Goal: Learn about a topic: Learn about a topic

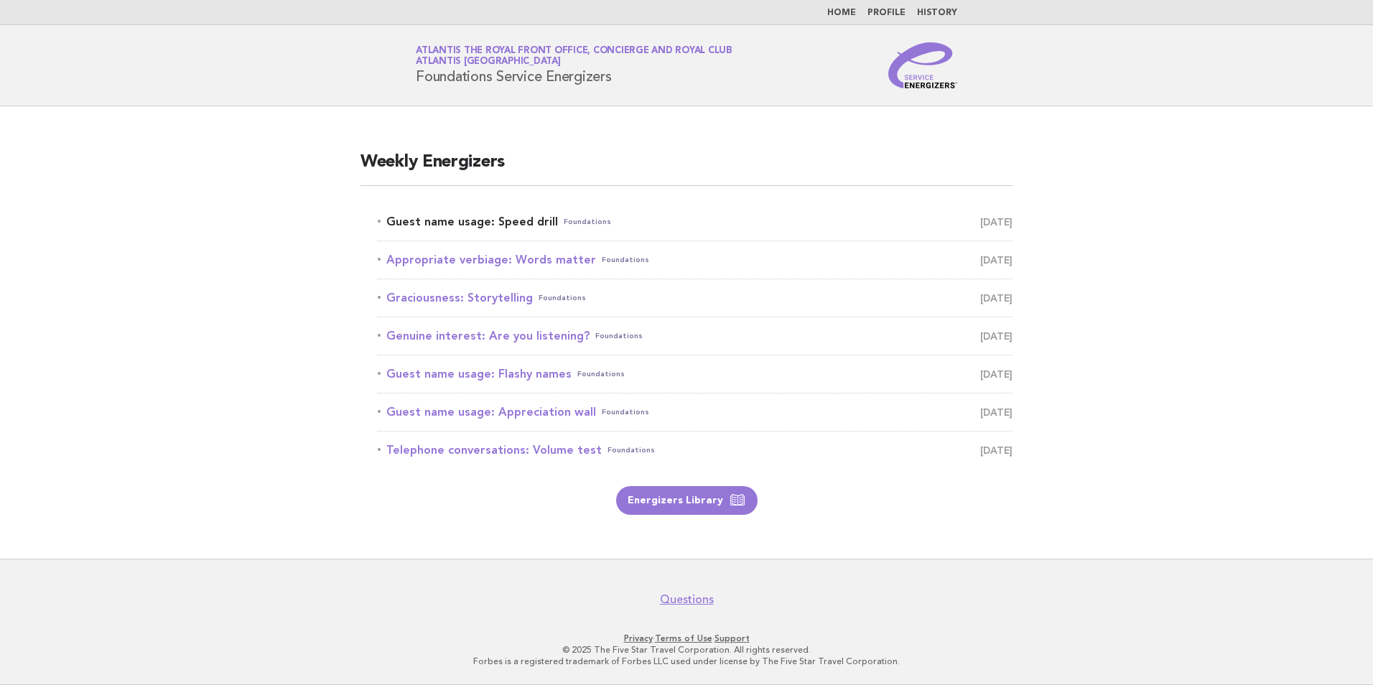
click at [478, 222] on link "Guest name usage: Speed drill Foundations August 13" at bounding box center [695, 222] width 635 height 20
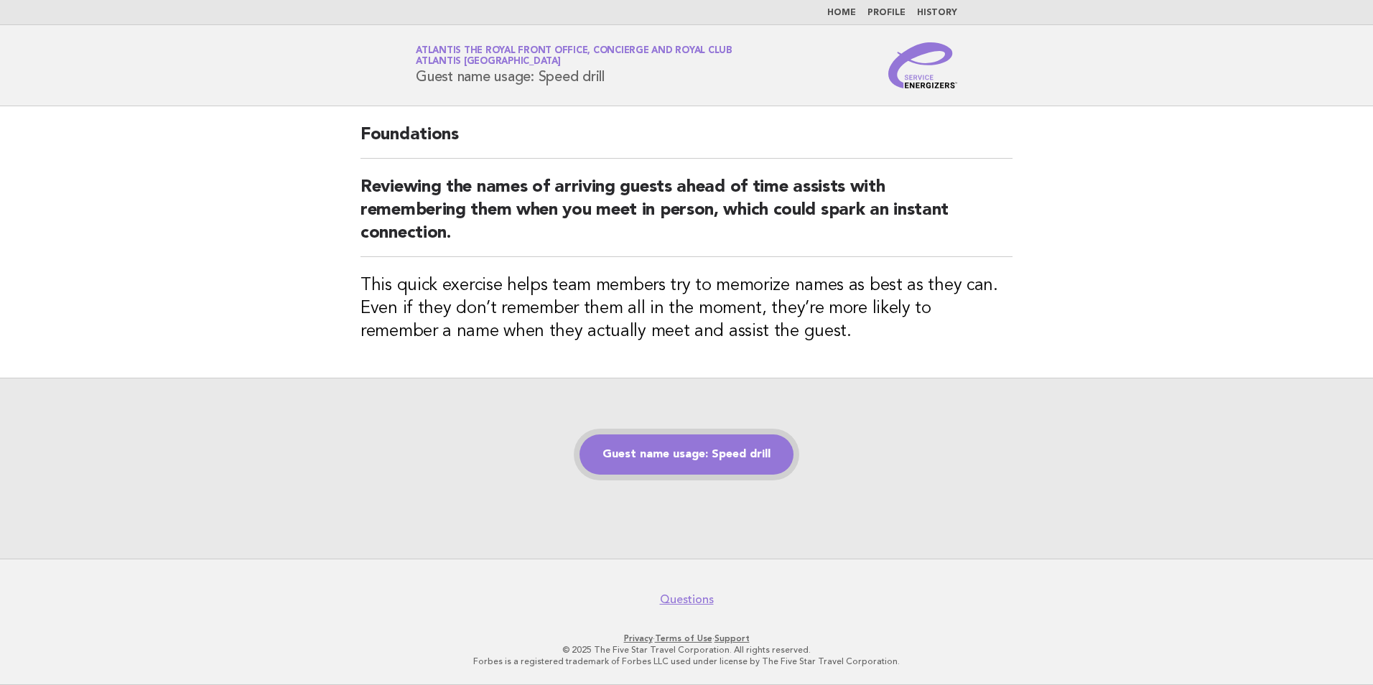
click at [709, 445] on link "Guest name usage: Speed drill" at bounding box center [686, 454] width 214 height 40
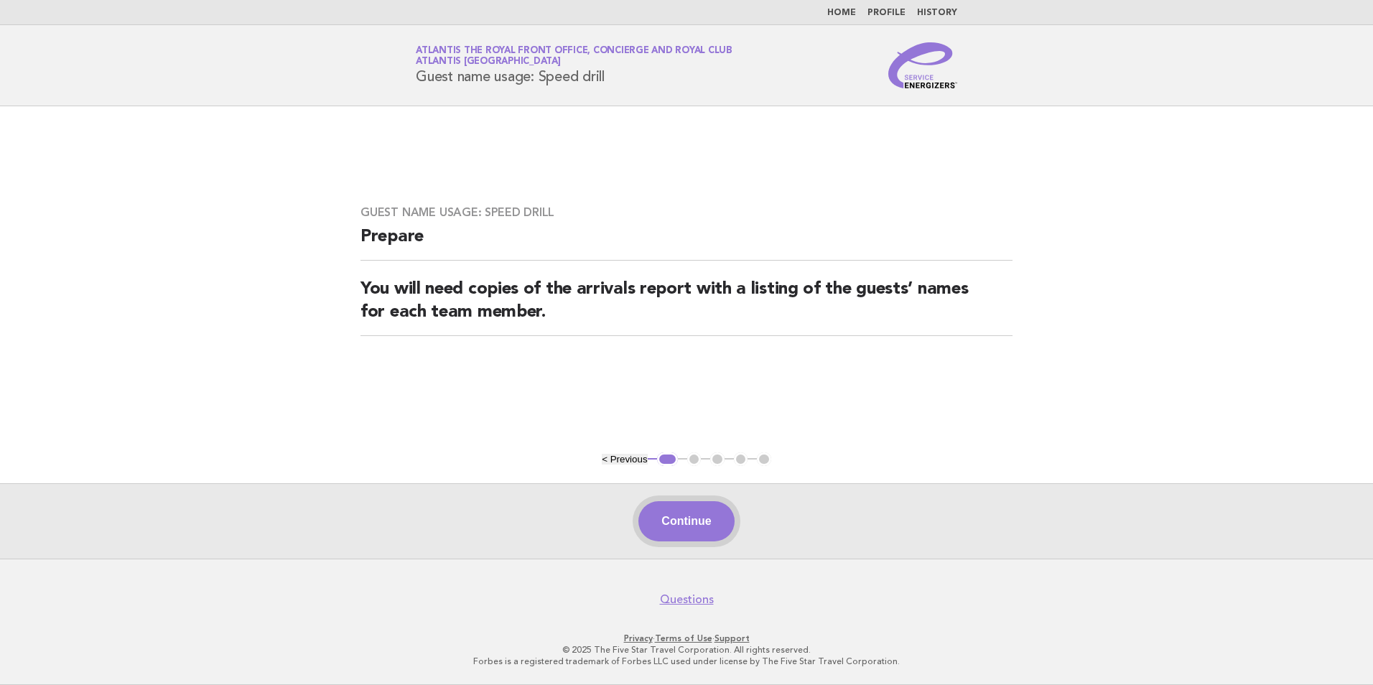
click at [693, 520] on button "Continue" at bounding box center [685, 521] width 95 height 40
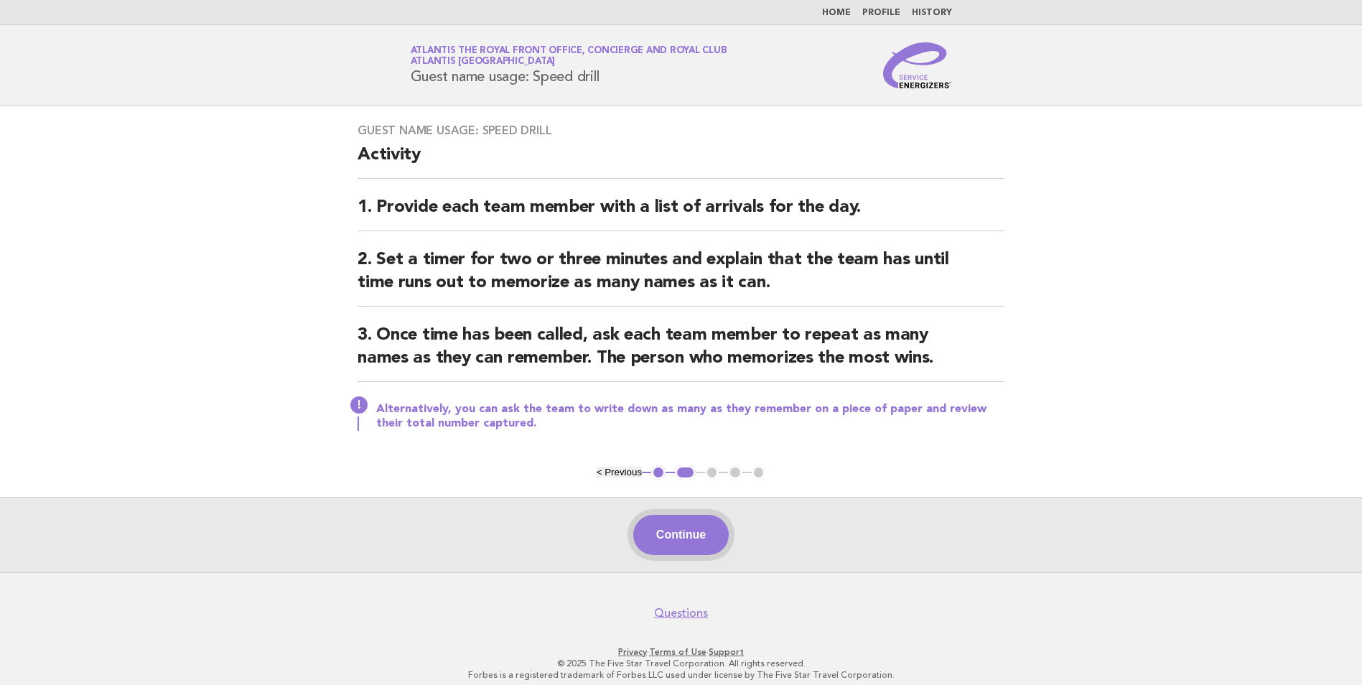
click at [672, 527] on button "Continue" at bounding box center [680, 535] width 95 height 40
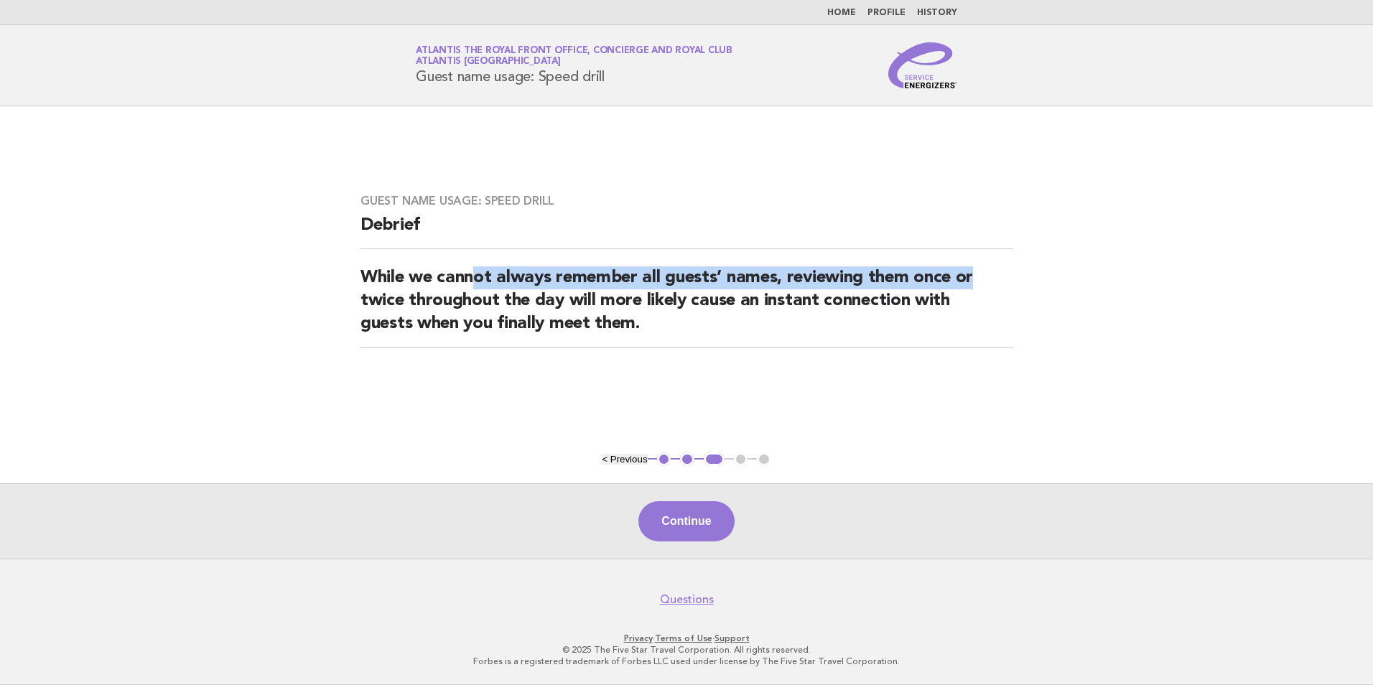
drag, startPoint x: 476, startPoint y: 284, endPoint x: 1046, endPoint y: 263, distance: 570.4
click at [1046, 263] on main "Guest name usage: Speed drill Debrief While we cannot always remember all guest…" at bounding box center [686, 332] width 1373 height 452
click at [704, 514] on button "Continue" at bounding box center [685, 521] width 95 height 40
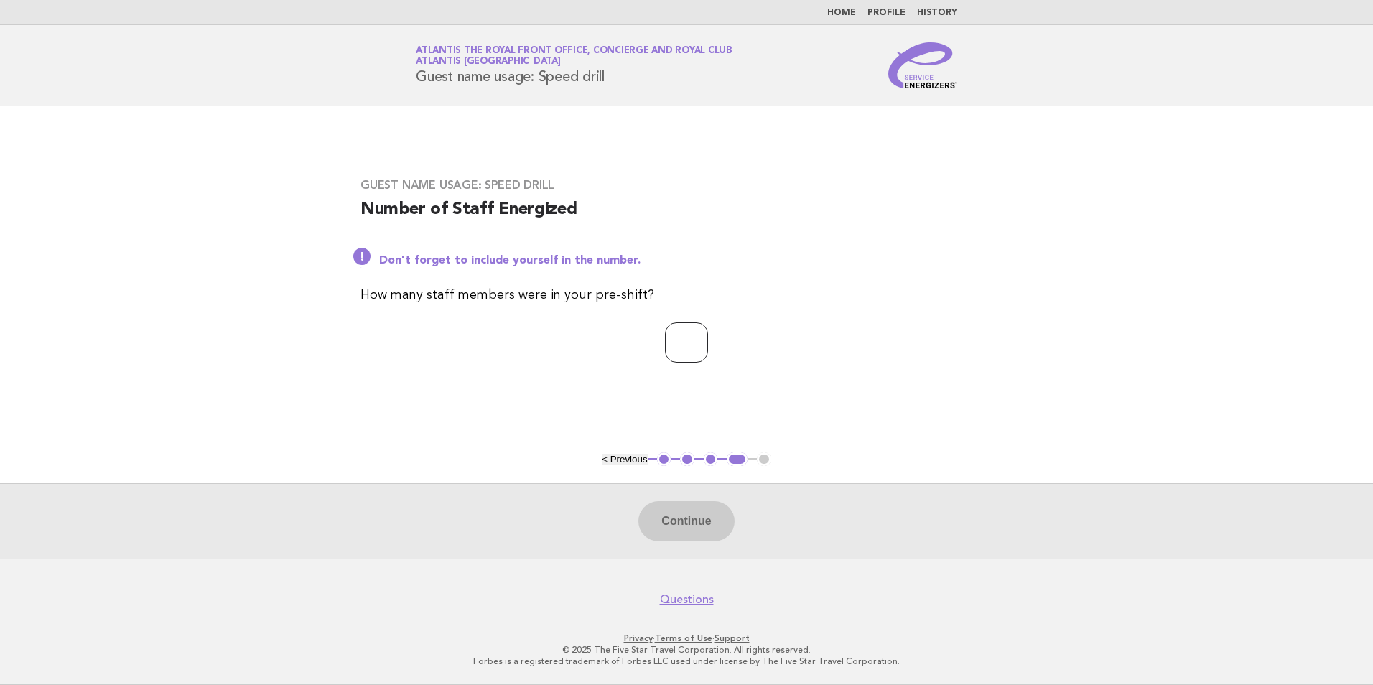
click at [694, 332] on input "number" at bounding box center [686, 342] width 43 height 40
type input "*"
click at [701, 520] on button "Continue" at bounding box center [685, 521] width 95 height 40
